Goal: Use online tool/utility: Utilize a website feature to perform a specific function

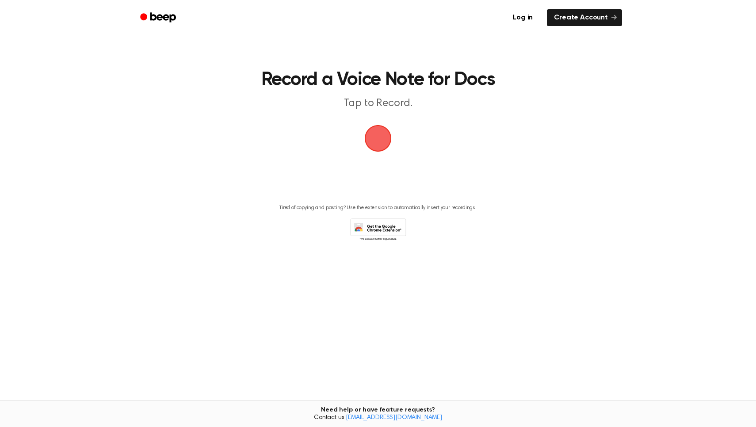
click at [386, 142] on span "button" at bounding box center [378, 138] width 34 height 34
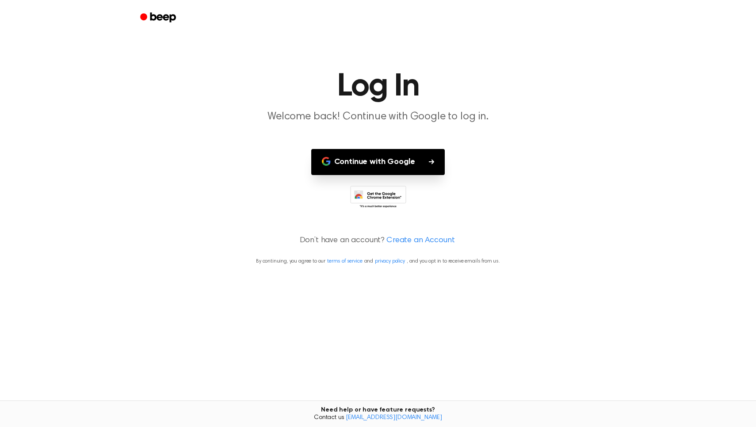
click at [399, 161] on button "Continue with Google" at bounding box center [378, 162] width 134 height 26
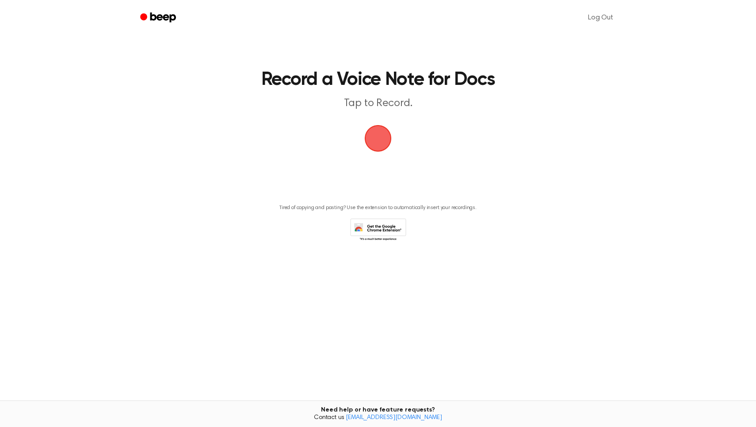
click at [384, 145] on span "button" at bounding box center [378, 138] width 34 height 34
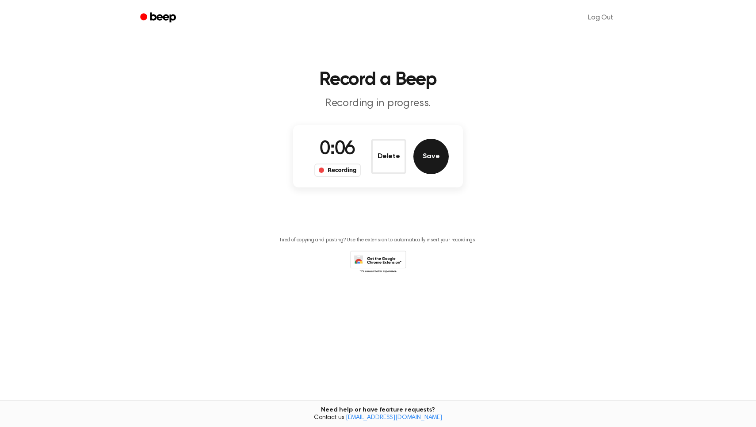
click at [433, 162] on button "Save" at bounding box center [430, 156] width 35 height 35
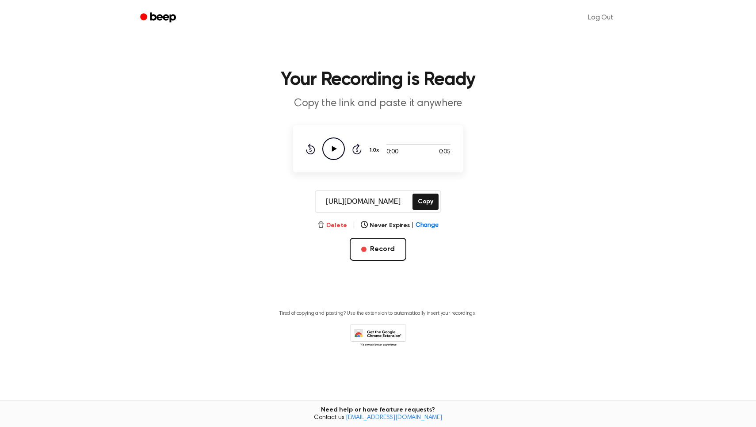
click at [339, 226] on button "Delete" at bounding box center [332, 225] width 30 height 9
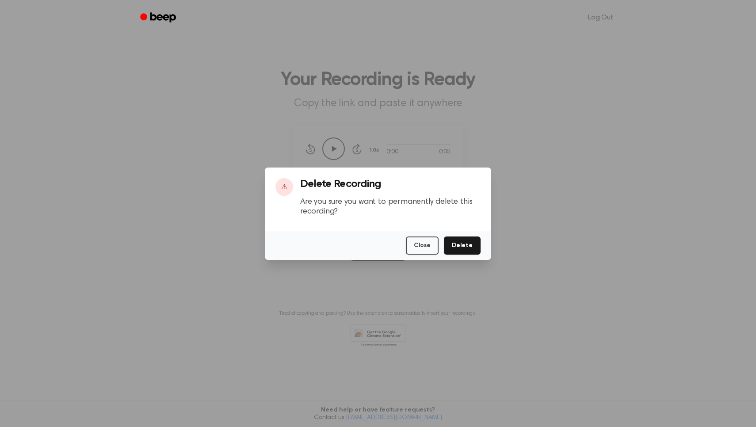
click at [466, 240] on button "Delete" at bounding box center [462, 246] width 37 height 18
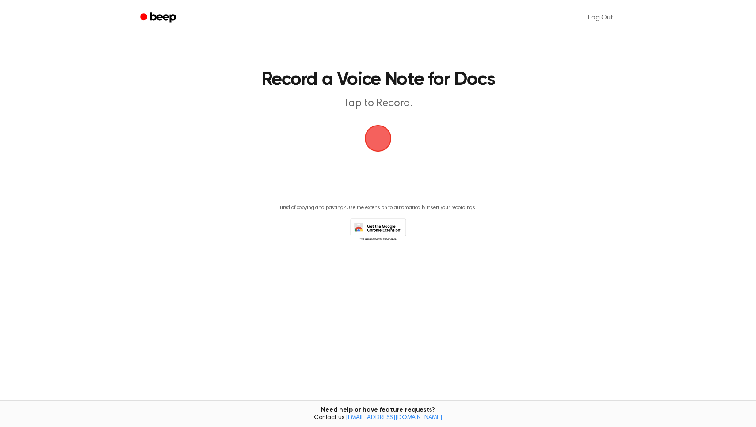
click at [388, 226] on icon at bounding box center [378, 230] width 56 height 24
